Goal: Check status: Check status

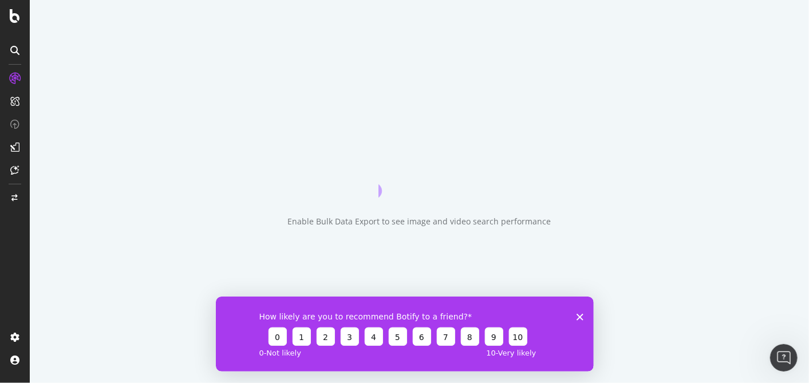
click at [577, 316] on icon "Fermer l'enquête" at bounding box center [579, 316] width 7 height 7
